Goal: Transaction & Acquisition: Purchase product/service

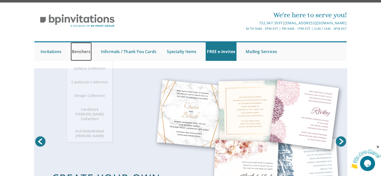
click at [80, 53] on link "Benchers" at bounding box center [81, 51] width 21 height 19
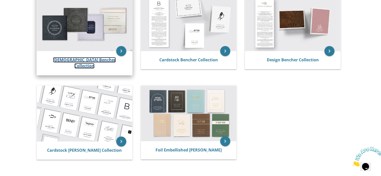
click at [89, 60] on link "Judaica Bencher Collection" at bounding box center [84, 63] width 63 height 12
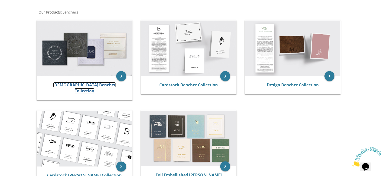
scroll to position [50, 0]
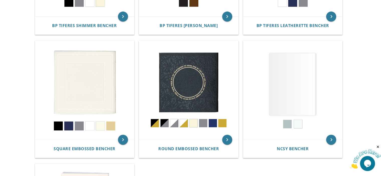
scroll to position [208, 0]
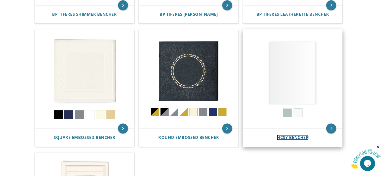
click at [290, 137] on span "NCSY Bencher" at bounding box center [293, 138] width 32 height 6
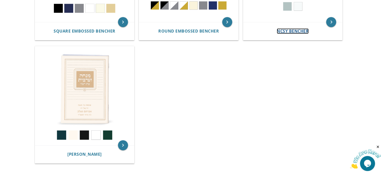
scroll to position [342, 0]
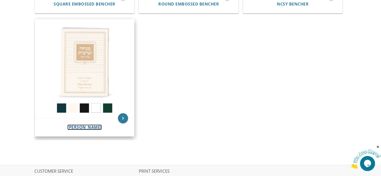
click at [94, 127] on span "Mincha Maariv" at bounding box center [84, 127] width 34 height 6
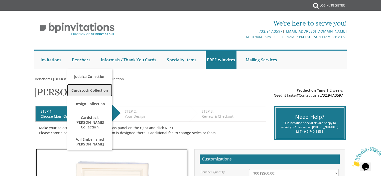
click at [95, 91] on span "Cardstock Collection" at bounding box center [89, 90] width 43 height 10
click at [92, 93] on span "Cardstock Collection" at bounding box center [89, 90] width 43 height 10
click at [85, 90] on span "Cardstock Collection" at bounding box center [89, 90] width 43 height 10
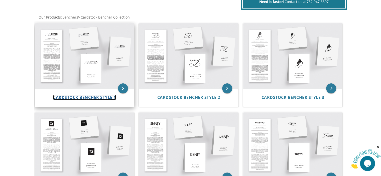
click at [92, 98] on span "Cardstock Bencher Style 1" at bounding box center [84, 98] width 63 height 6
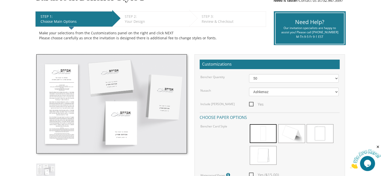
scroll to position [83, 0]
